Goal: Use online tool/utility: Use online tool/utility

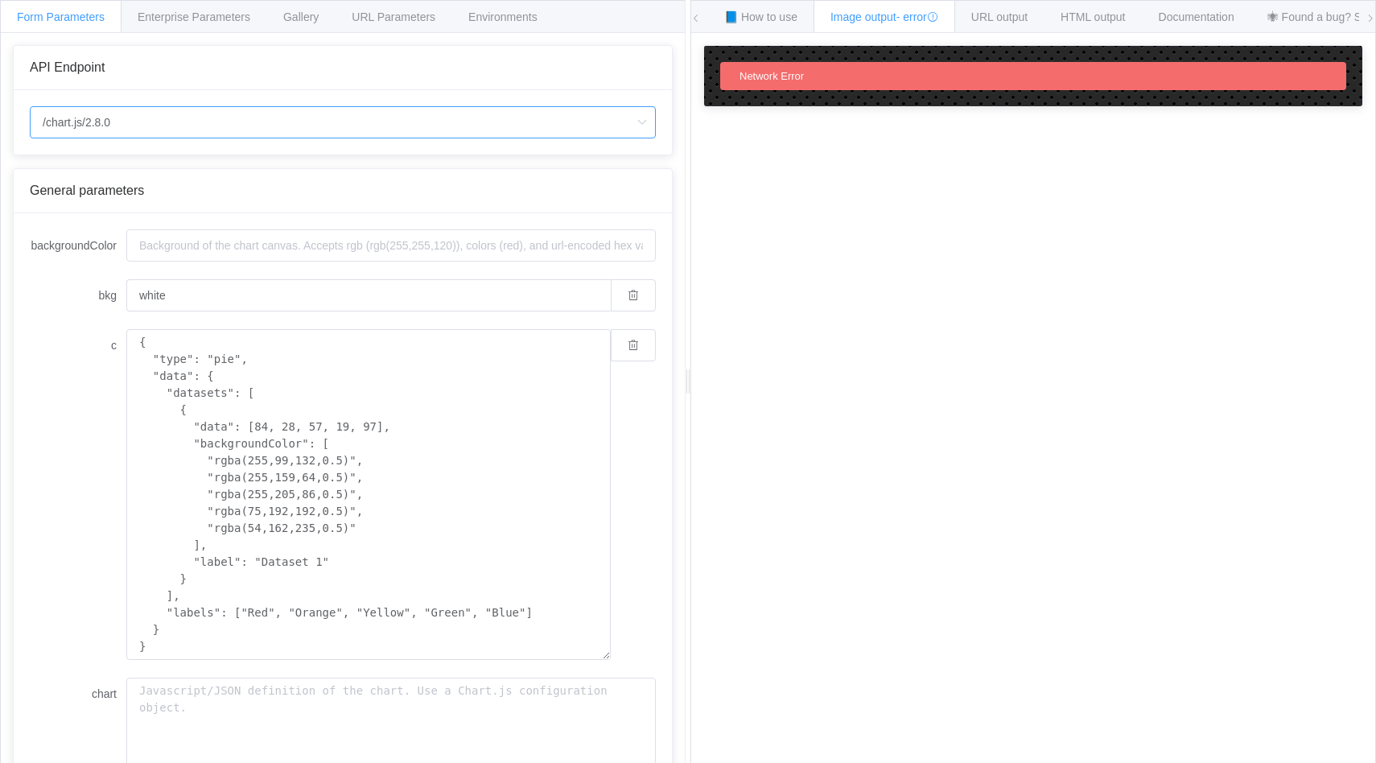
click at [121, 121] on input "/chart.js/2.8.0" at bounding box center [343, 122] width 626 height 32
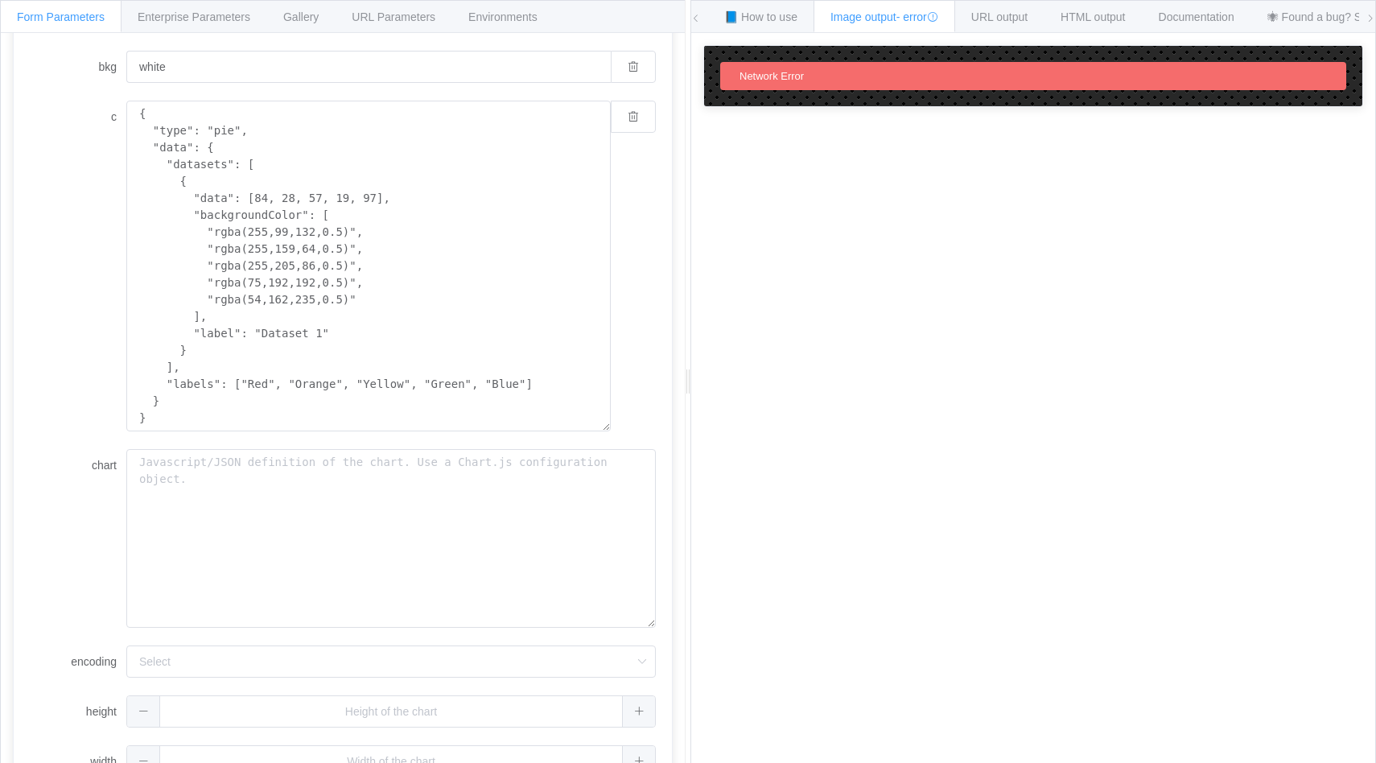
scroll to position [219, 0]
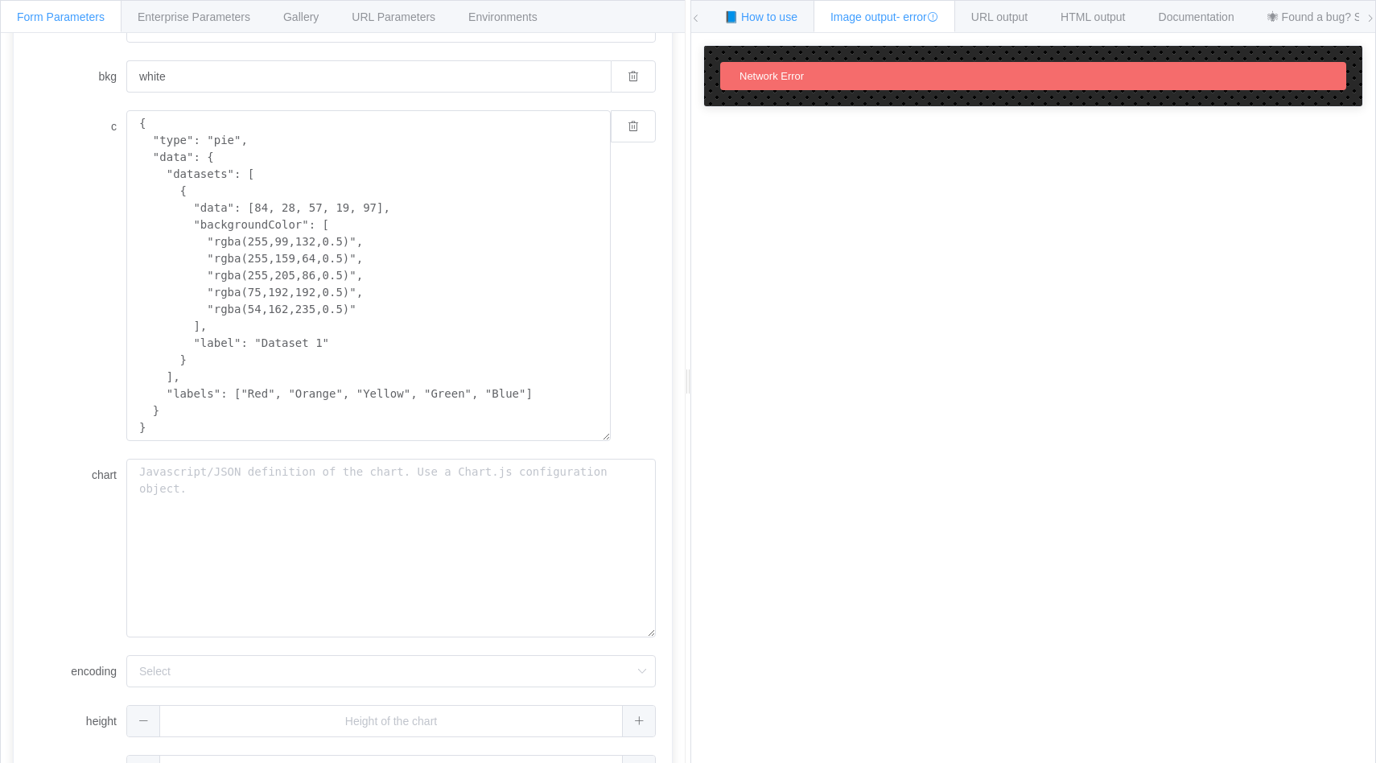
click at [742, 27] on div "📘 How to use" at bounding box center [760, 16] width 107 height 32
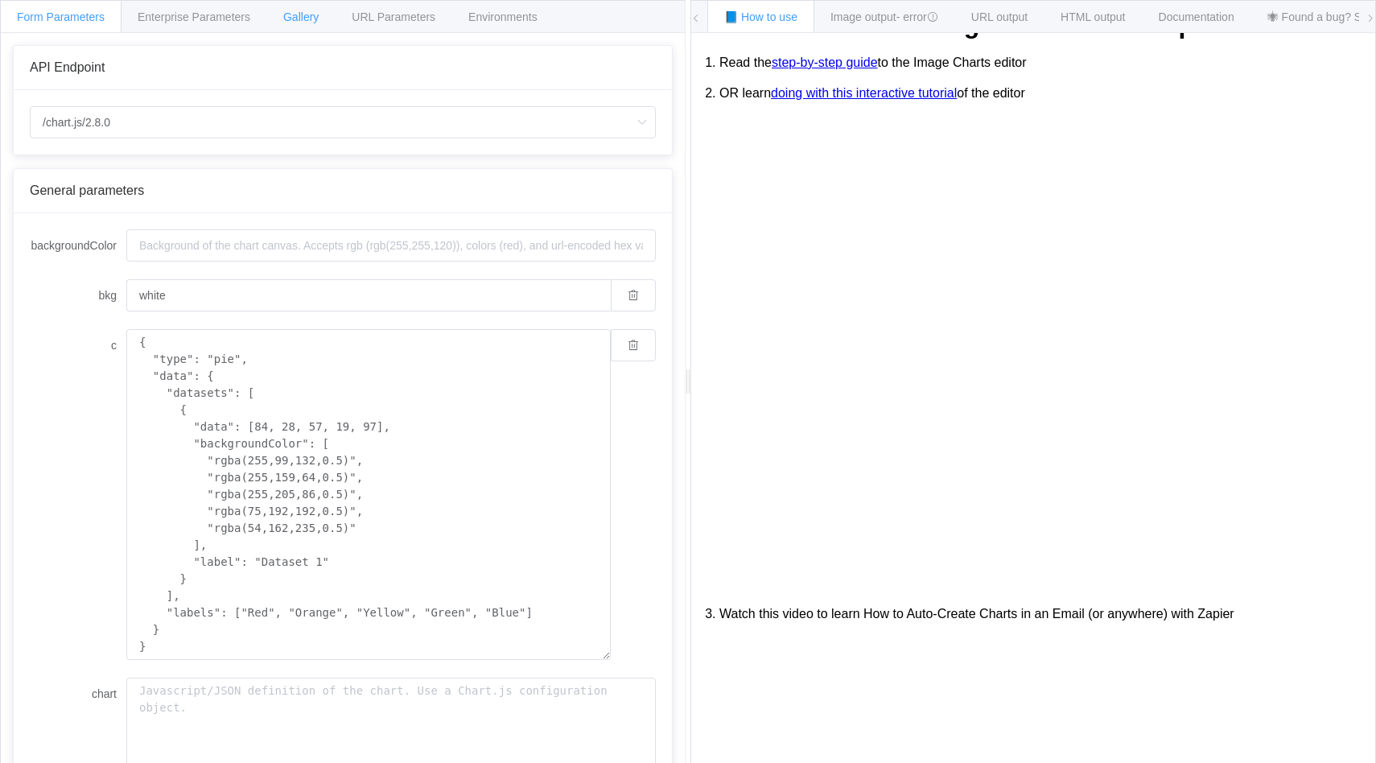
click at [331, 31] on div "Gallery" at bounding box center [300, 16] width 69 height 32
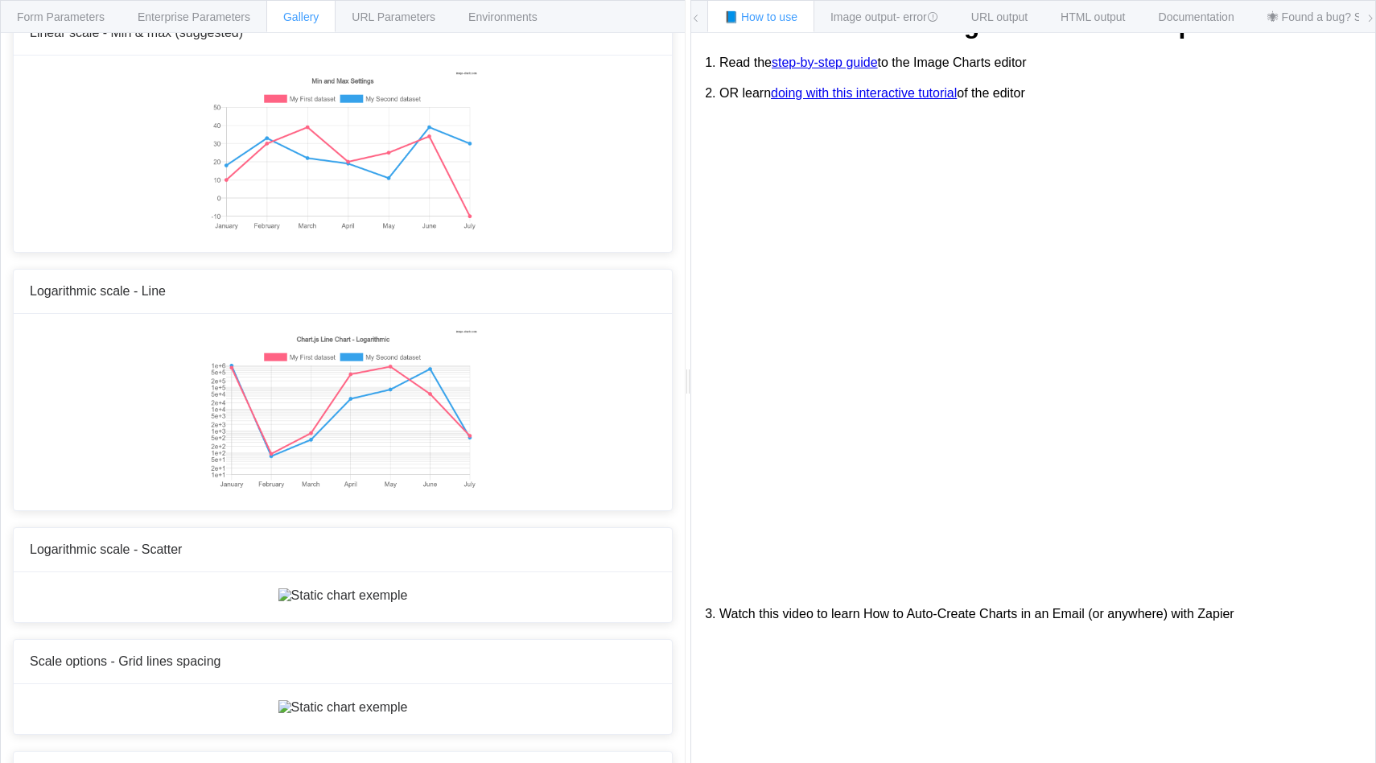
scroll to position [6109, 0]
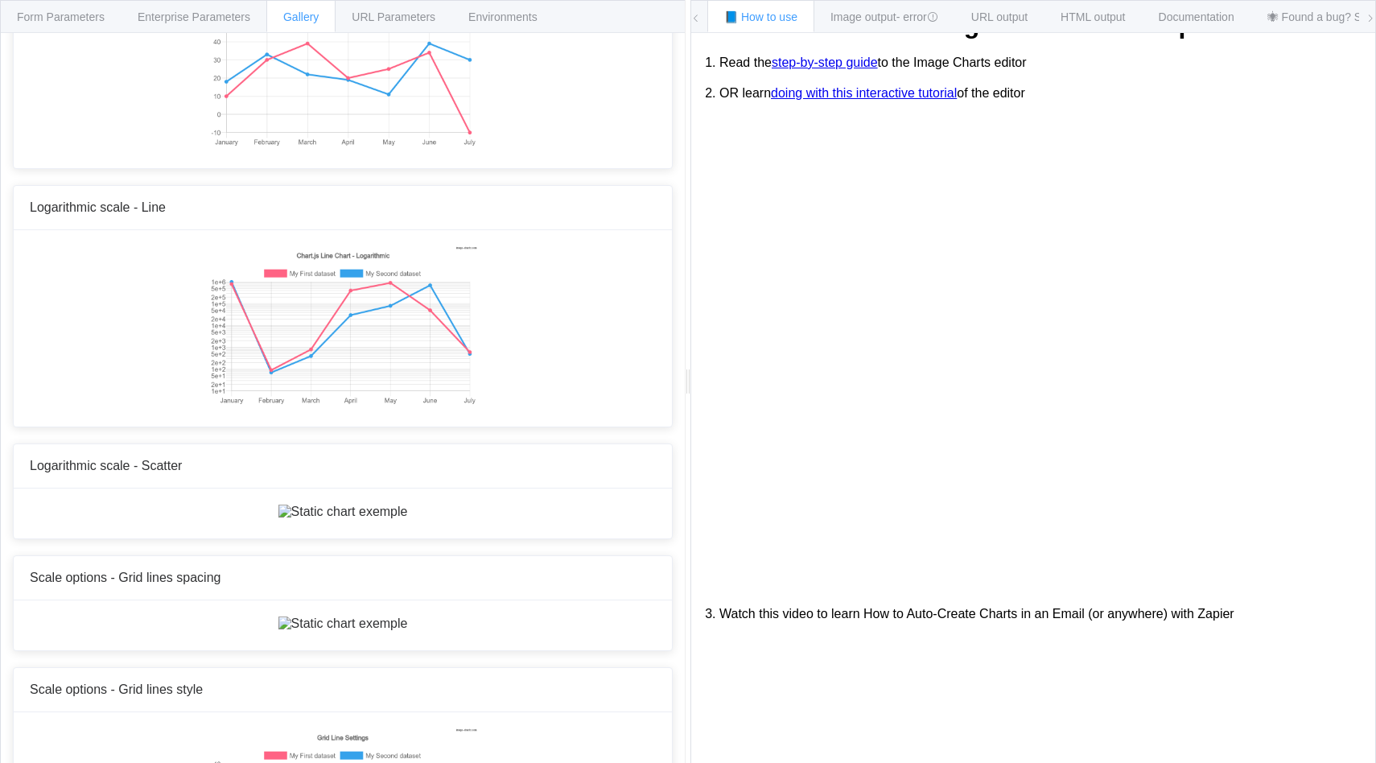
click at [81, 21] on span "Form Parameters" at bounding box center [61, 16] width 88 height 13
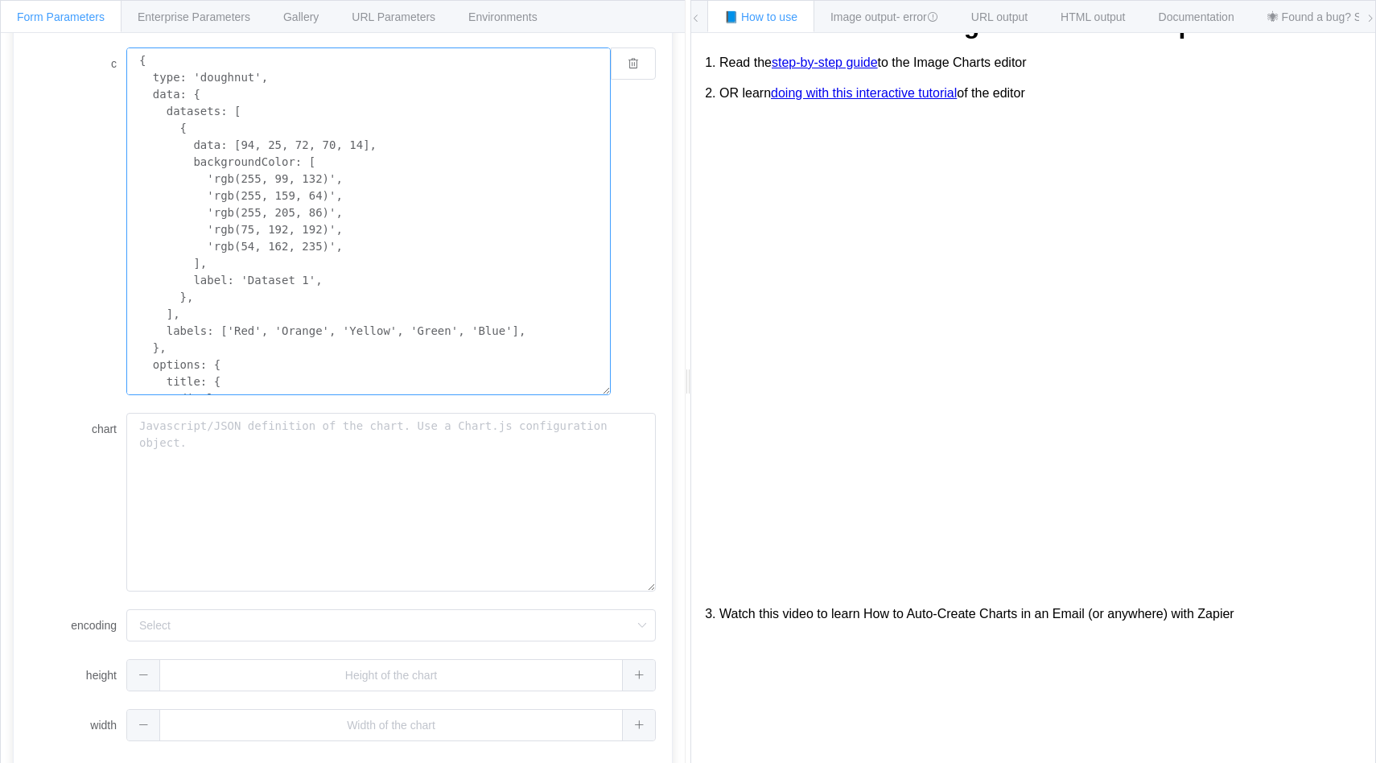
drag, startPoint x: 191, startPoint y: 159, endPoint x: 201, endPoint y: 257, distance: 98.6
click at [201, 257] on textarea "{ type: 'doughnut', data: { datasets: [ { data: [94, 25, 72, 70, 14], backgroun…" at bounding box center [368, 221] width 484 height 348
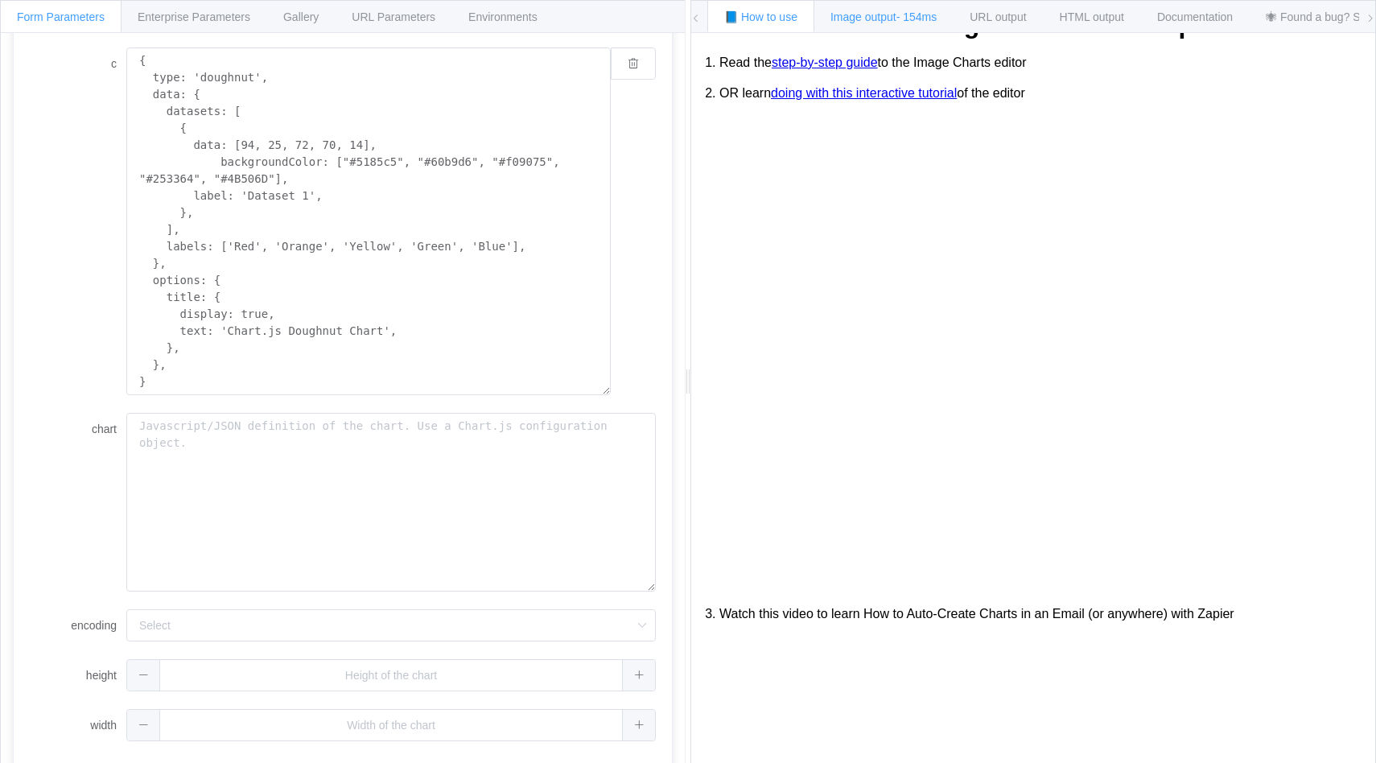
click at [886, 9] on div "Image output - 154ms" at bounding box center [883, 16] width 140 height 32
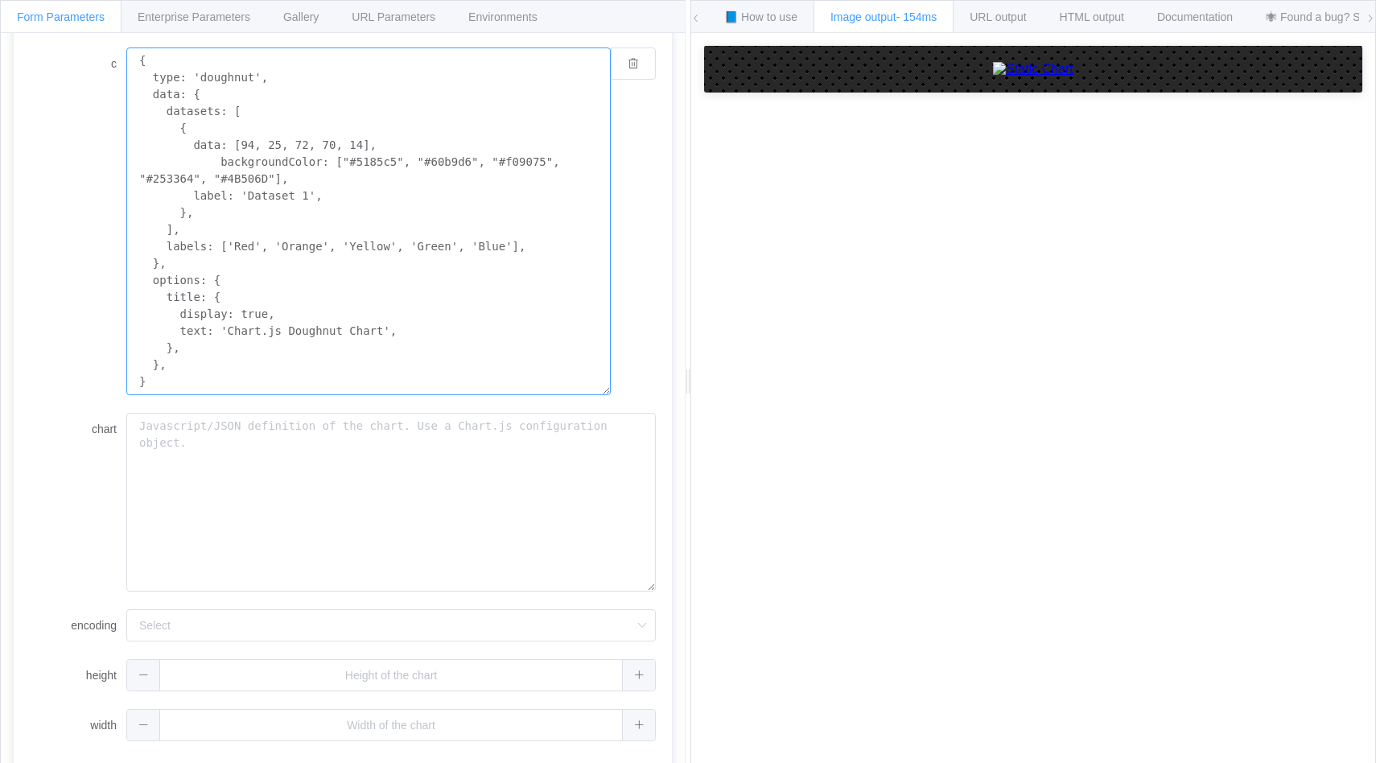
click at [303, 192] on textarea "{ type: 'doughnut', data: { datasets: [ { data: [94, 25, 72, 70, 14], backgroun…" at bounding box center [368, 221] width 484 height 348
click at [250, 245] on textarea "{ type: 'doughnut', data: { datasets: [ { data: [94, 25, 72, 70, 14], backgroun…" at bounding box center [368, 221] width 484 height 348
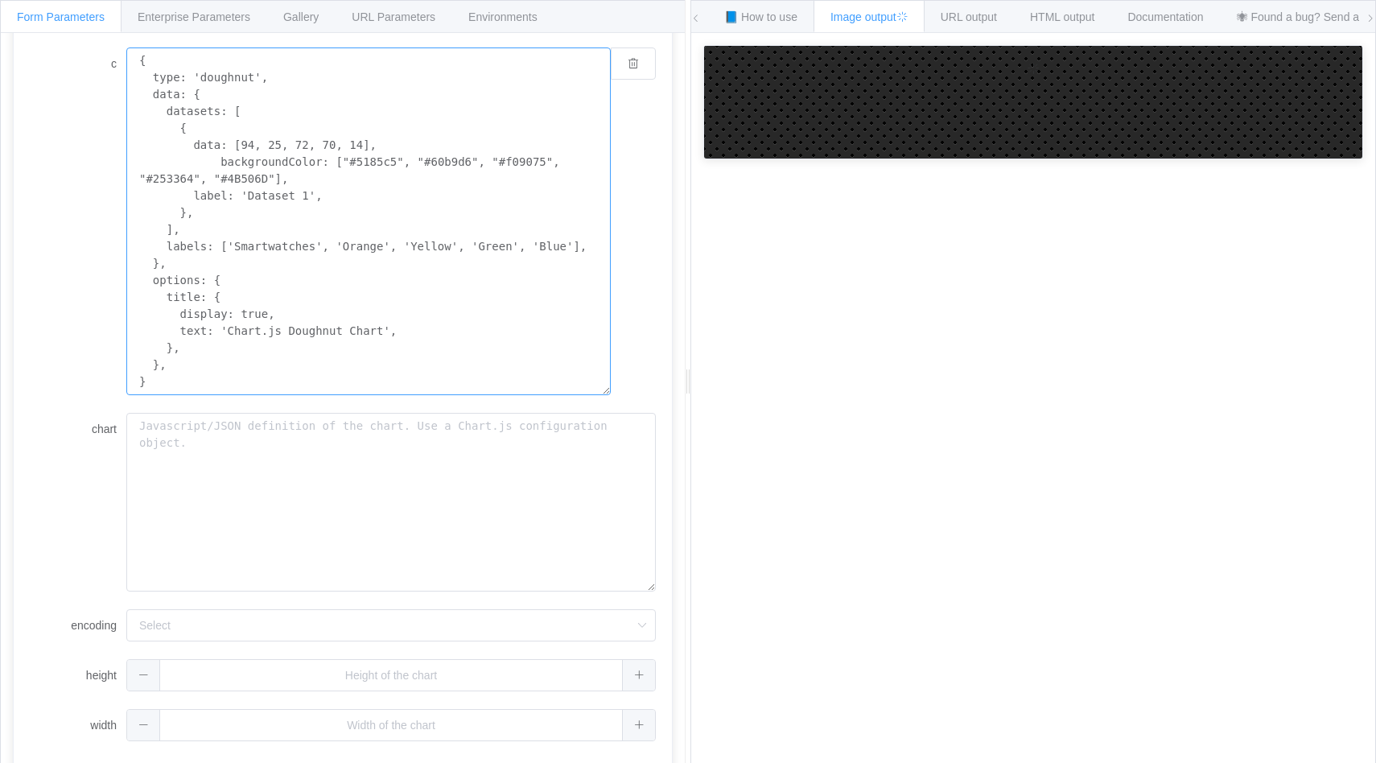
click at [345, 242] on textarea "{ type: 'doughnut', data: { datasets: [ { data: [94, 25, 72, 70, 14], backgroun…" at bounding box center [368, 221] width 484 height 348
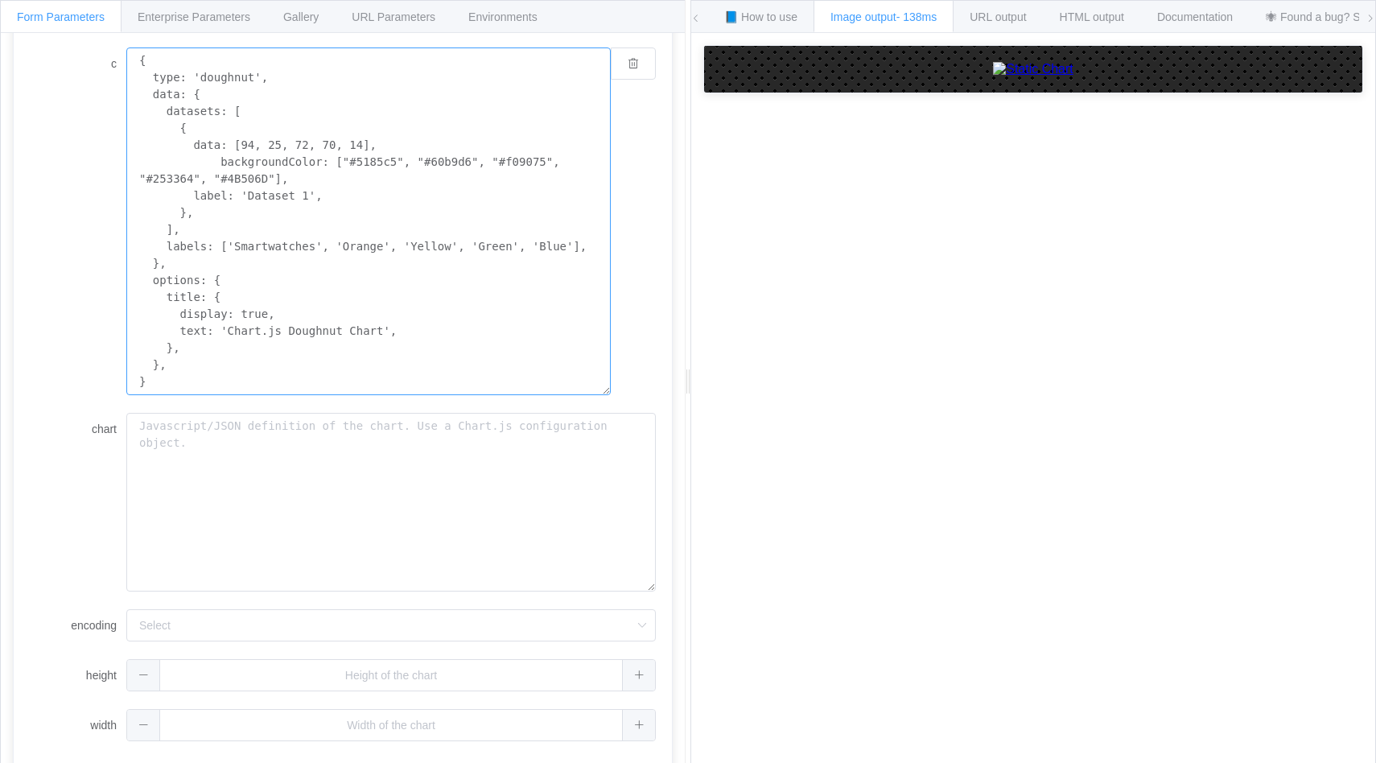
click at [345, 242] on textarea "{ type: 'doughnut', data: { datasets: [ { data: [94, 25, 72, 70, 14], backgroun…" at bounding box center [368, 221] width 484 height 348
click at [355, 244] on textarea "{ type: 'doughnut', data: { datasets: [ { data: [94, 25, 72, 70, 14], backgroun…" at bounding box center [368, 221] width 484 height 348
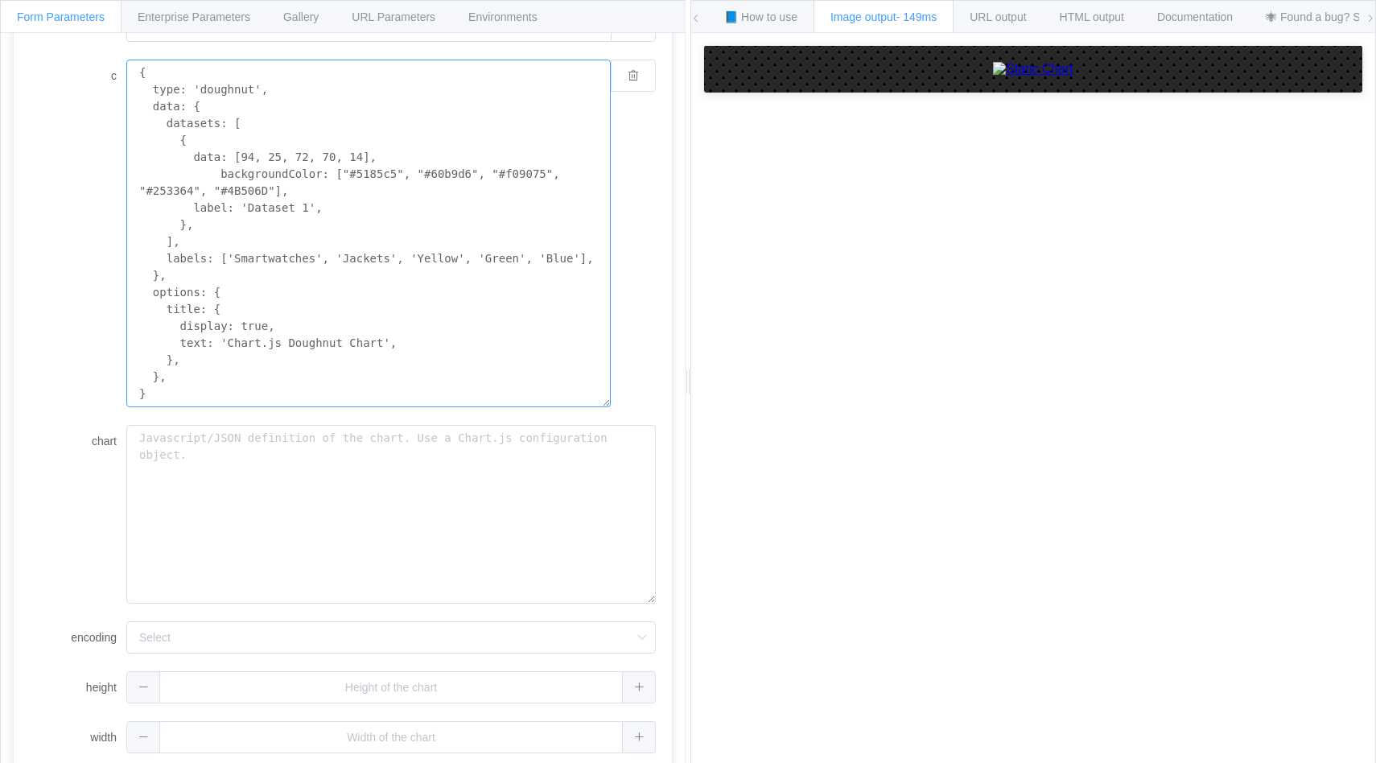
scroll to position [266, 0]
click at [442, 272] on textarea "{ type: 'doughnut', data: { datasets: [ { data: [94, 25, 72, 70, 14], backgroun…" at bounding box center [368, 237] width 484 height 348
click at [506, 254] on textarea "{ type: 'doughnut', data: { datasets: [ { data: [94, 25, 72, 70, 14], backgroun…" at bounding box center [368, 237] width 484 height 348
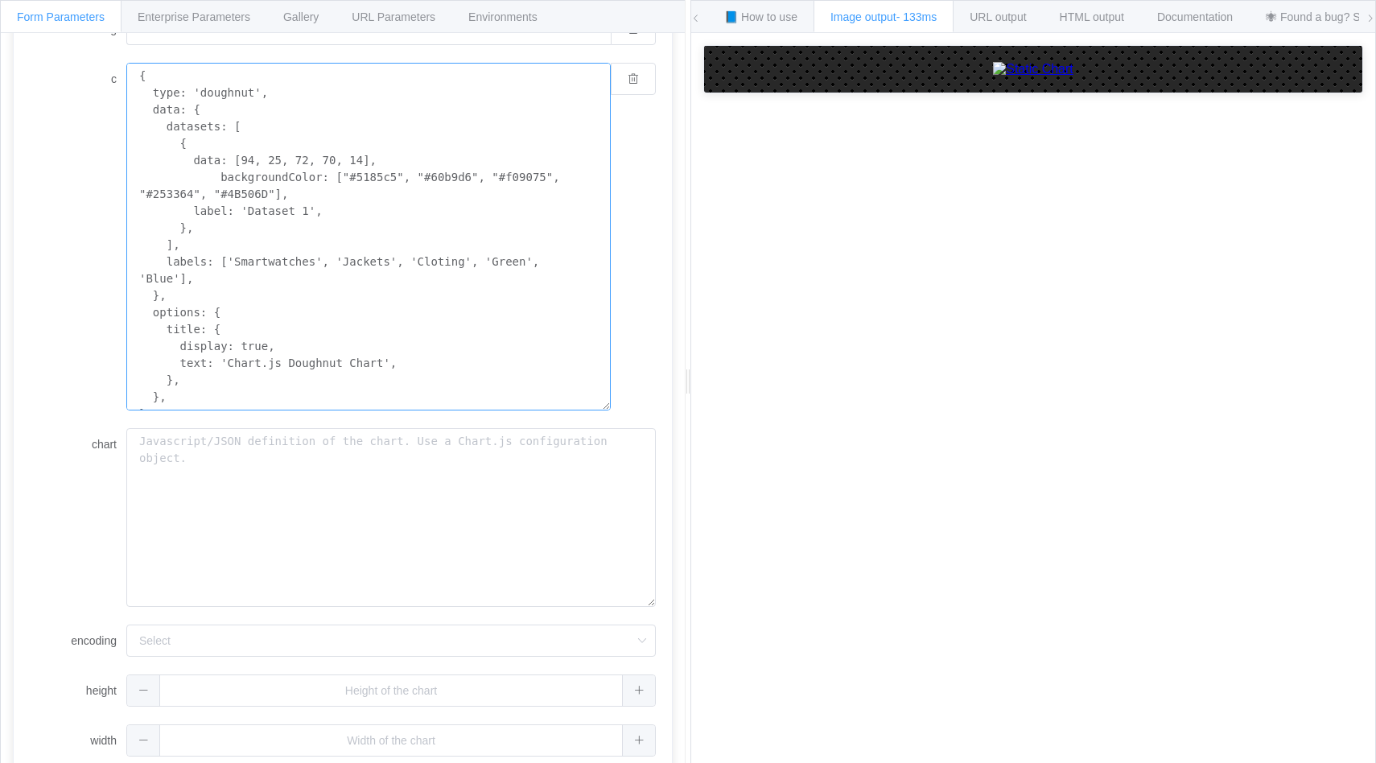
click at [511, 267] on textarea "{ type: 'doughnut', data: { datasets: [ { data: [94, 25, 72, 70, 14], backgroun…" at bounding box center [368, 237] width 484 height 348
click at [545, 281] on textarea "{ type: 'doughnut', data: { datasets: [ { data: [94, 25, 72, 70, 14], backgroun…" at bounding box center [368, 237] width 484 height 348
click at [158, 279] on textarea "{ type: 'doughnut', data: { datasets: [ { data: [94, 25, 72, 70, 14], backgroun…" at bounding box center [368, 237] width 484 height 348
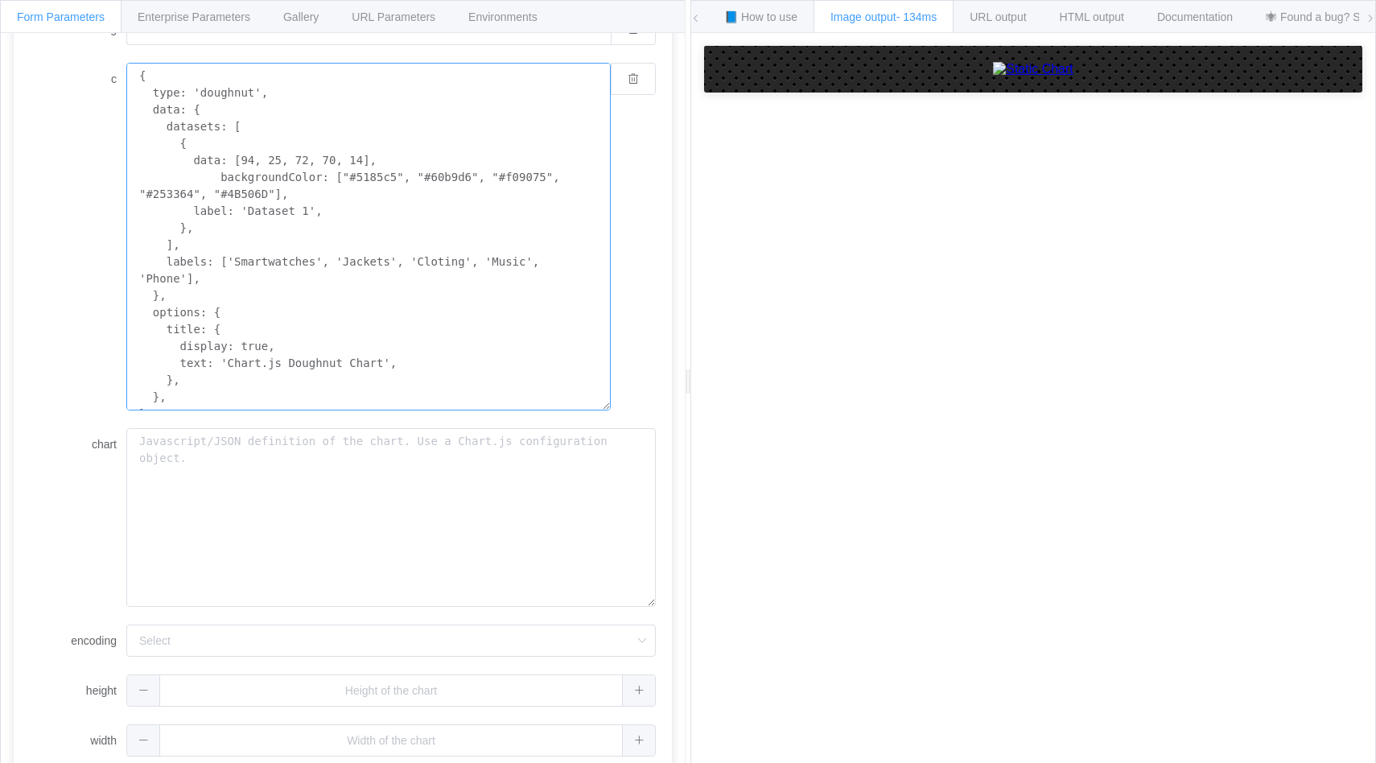
drag, startPoint x: 383, startPoint y: 364, endPoint x: 223, endPoint y: 358, distance: 160.2
click at [223, 358] on textarea "{ type: 'doughnut', data: { datasets: [ { data: [94, 25, 72, 70, 14], backgroun…" at bounding box center [368, 237] width 484 height 348
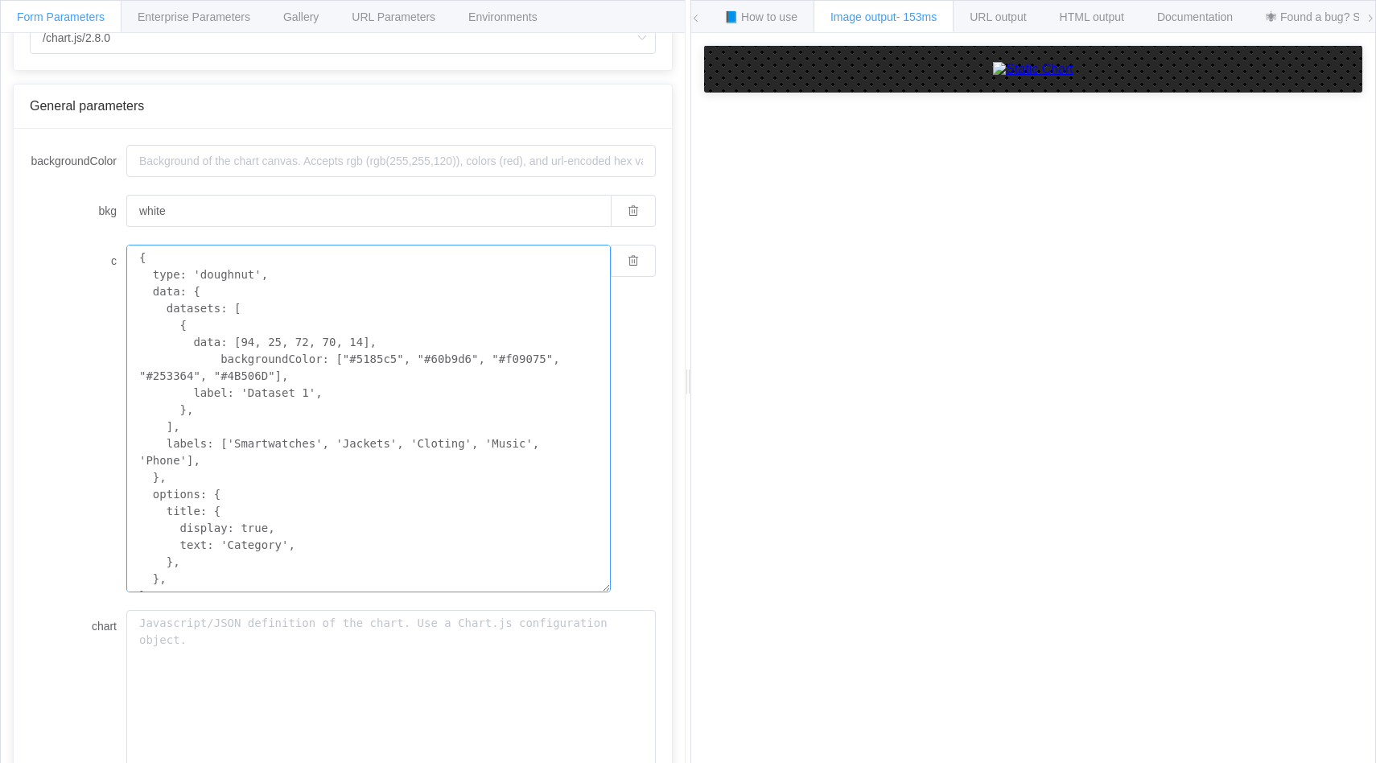
scroll to position [34, 0]
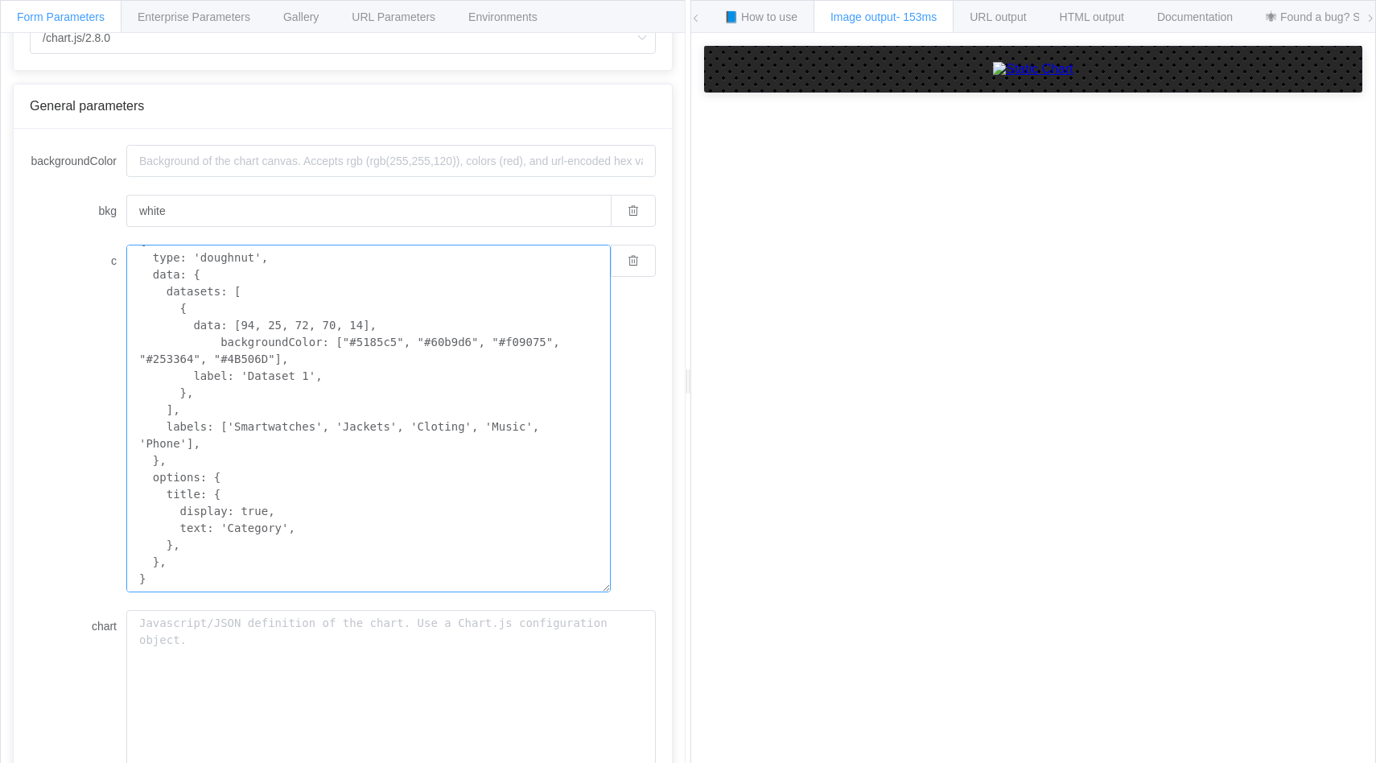
type textarea "{ type: 'doughnut', data: { datasets: [ { data: [94, 25, 72, 70, 14], backgroun…"
click at [1110, 93] on div at bounding box center [1033, 69] width 658 height 47
click at [372, 336] on textarea "{ type: 'doughnut', data: { datasets: [ { data: [94, 25, 72, 70, 14], backgroun…" at bounding box center [368, 419] width 484 height 348
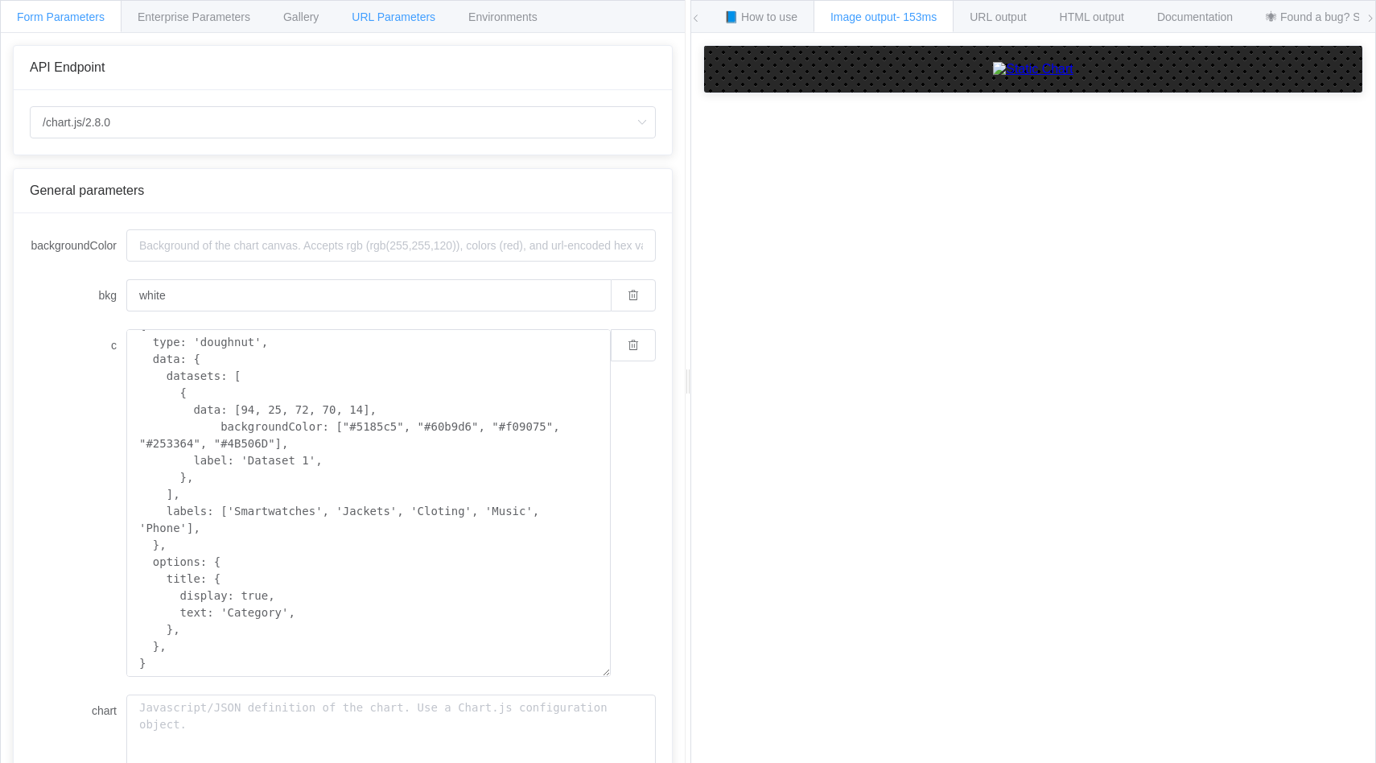
click at [347, 13] on div "URL Parameters" at bounding box center [393, 16] width 117 height 32
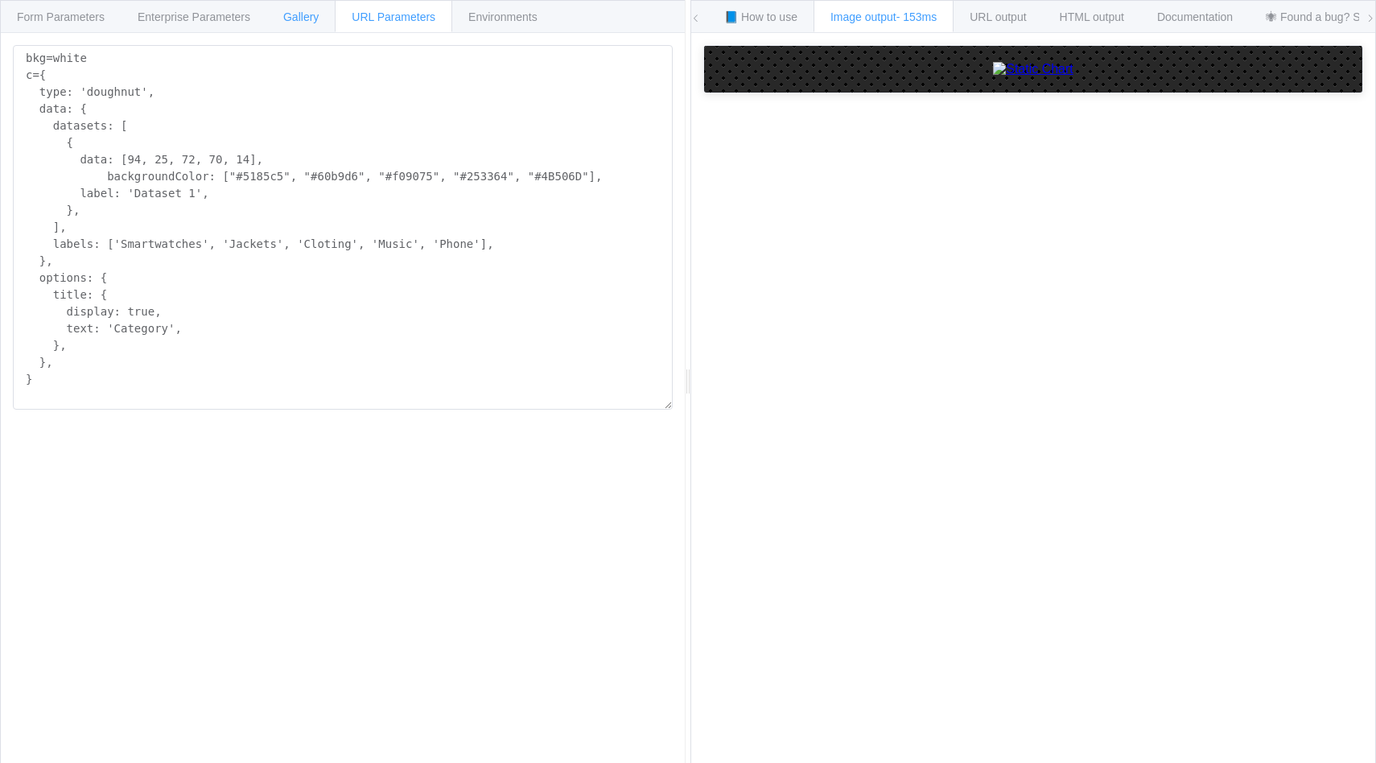
click at [298, 17] on span "Gallery" at bounding box center [300, 16] width 35 height 13
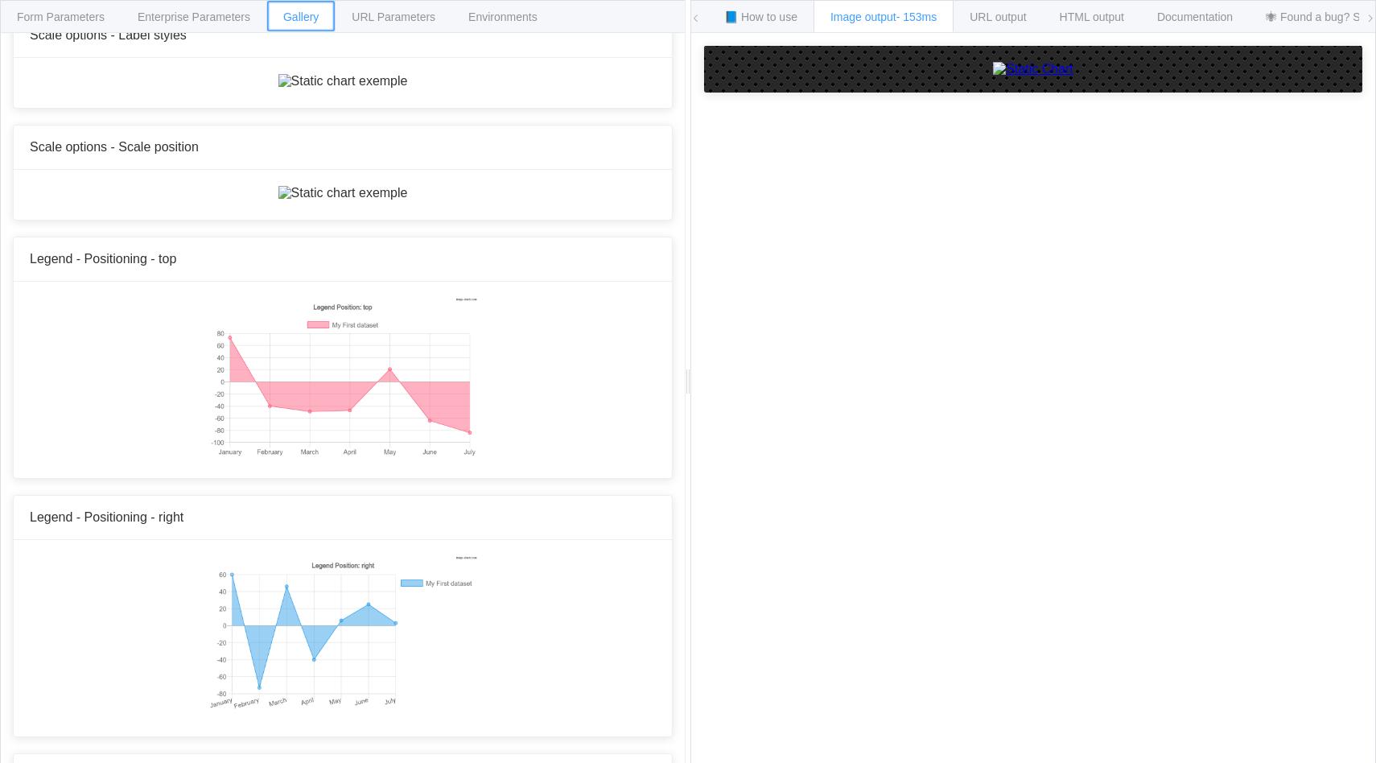
scroll to position [7256, 0]
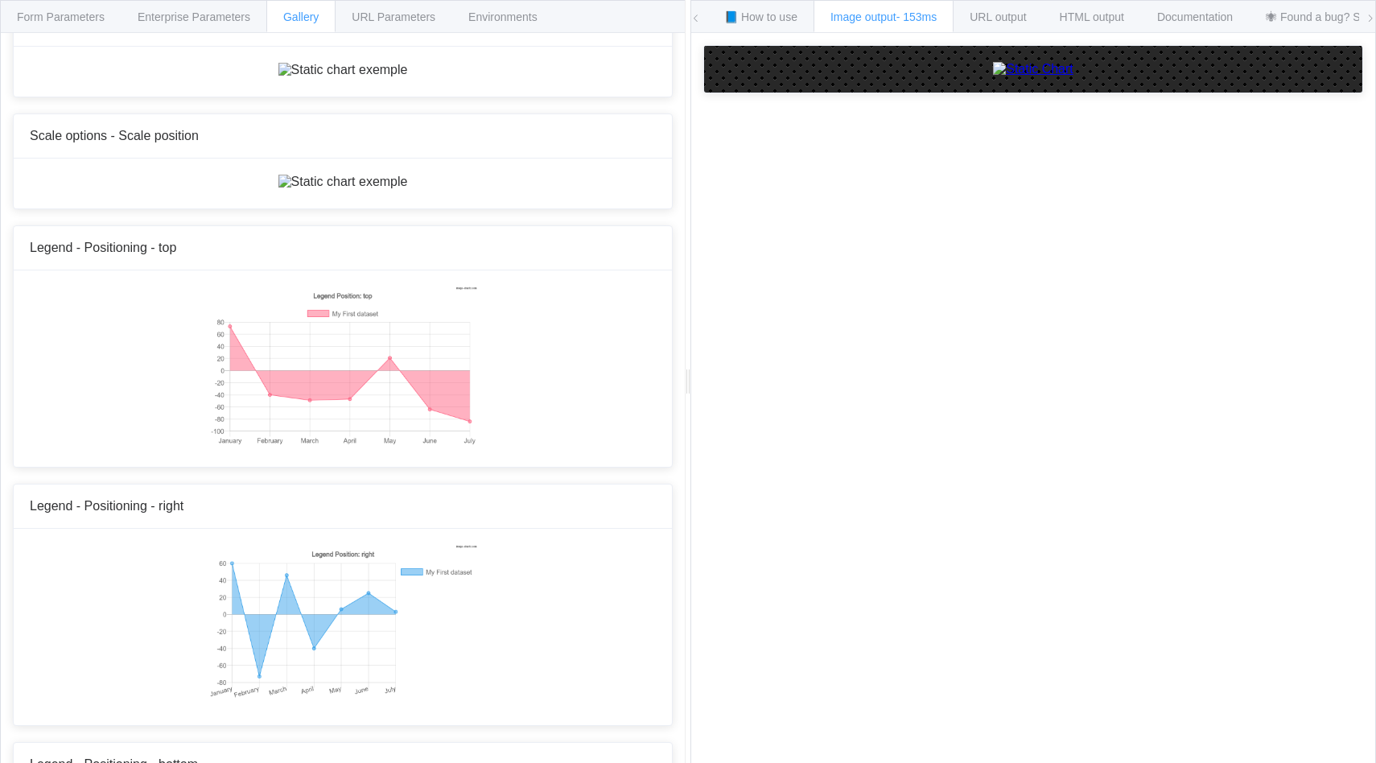
click at [50, 12] on span "Form Parameters" at bounding box center [61, 16] width 88 height 13
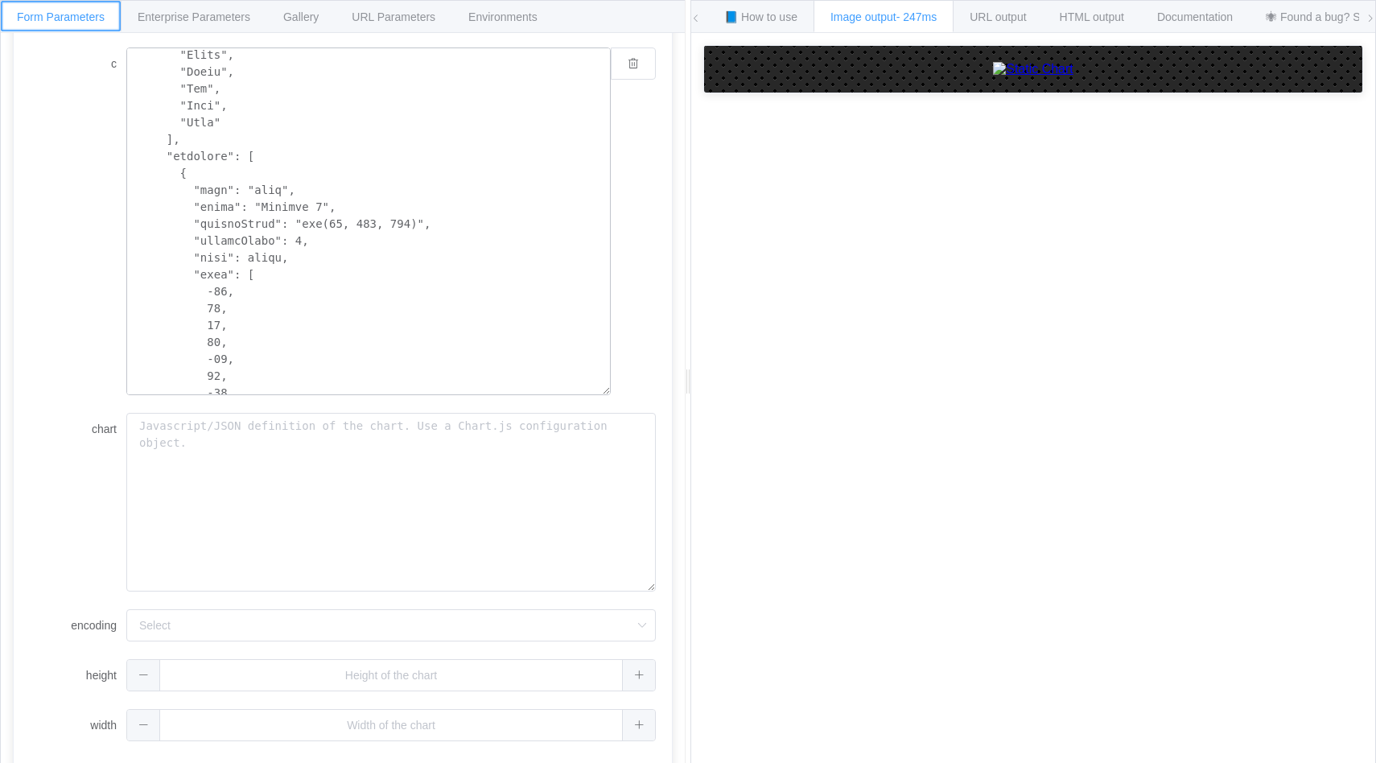
scroll to position [160, 0]
